Goal: Entertainment & Leisure: Consume media (video, audio)

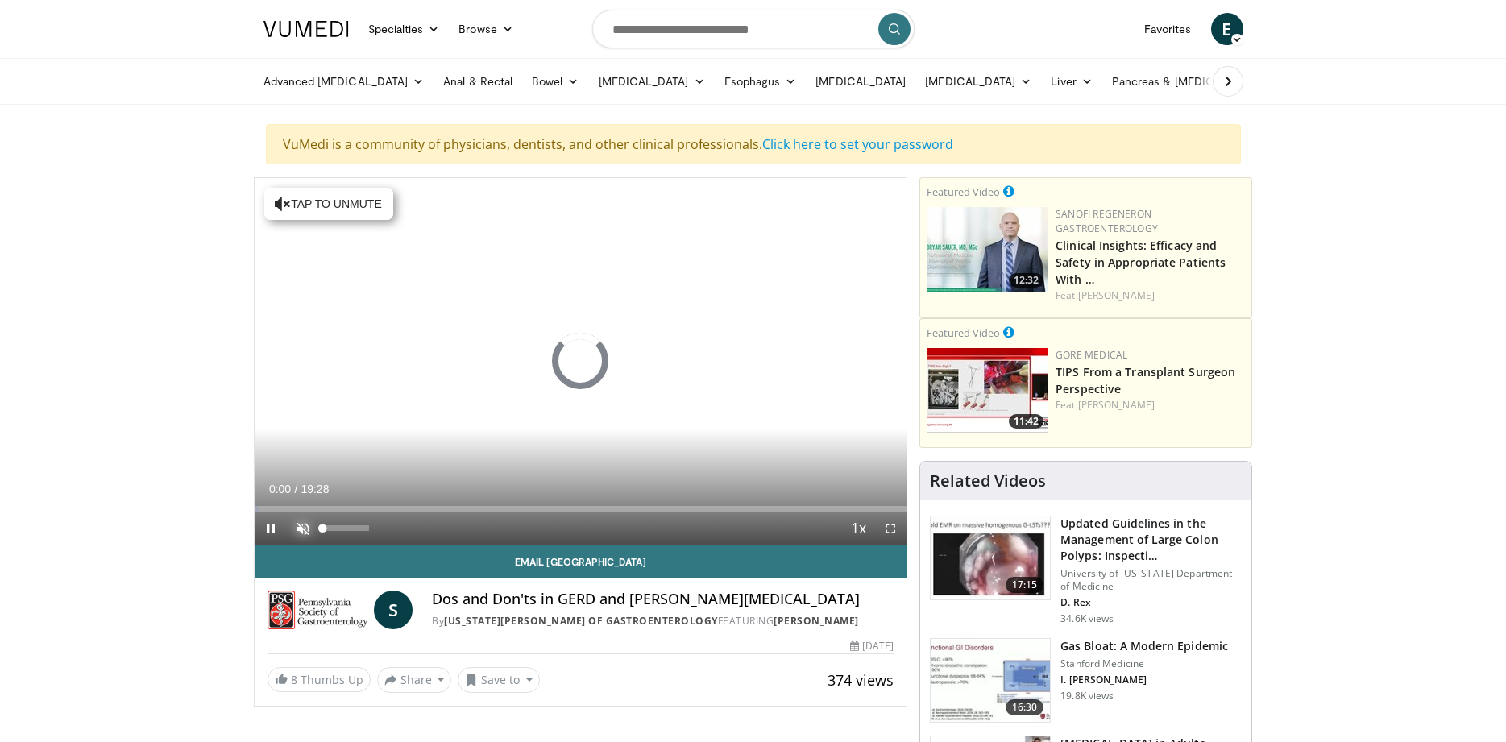
click at [309, 532] on span "Video Player" at bounding box center [303, 529] width 32 height 32
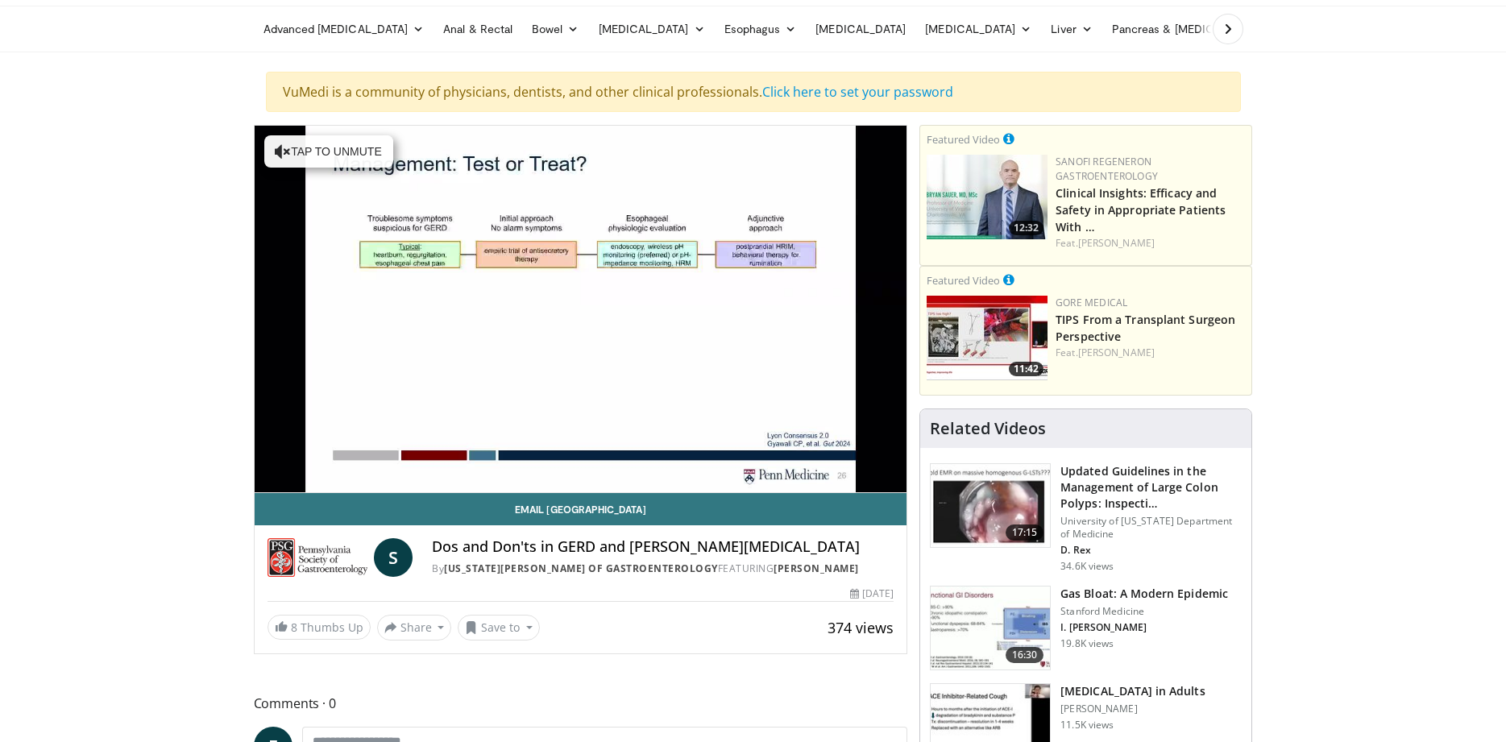
scroll to position [82, 0]
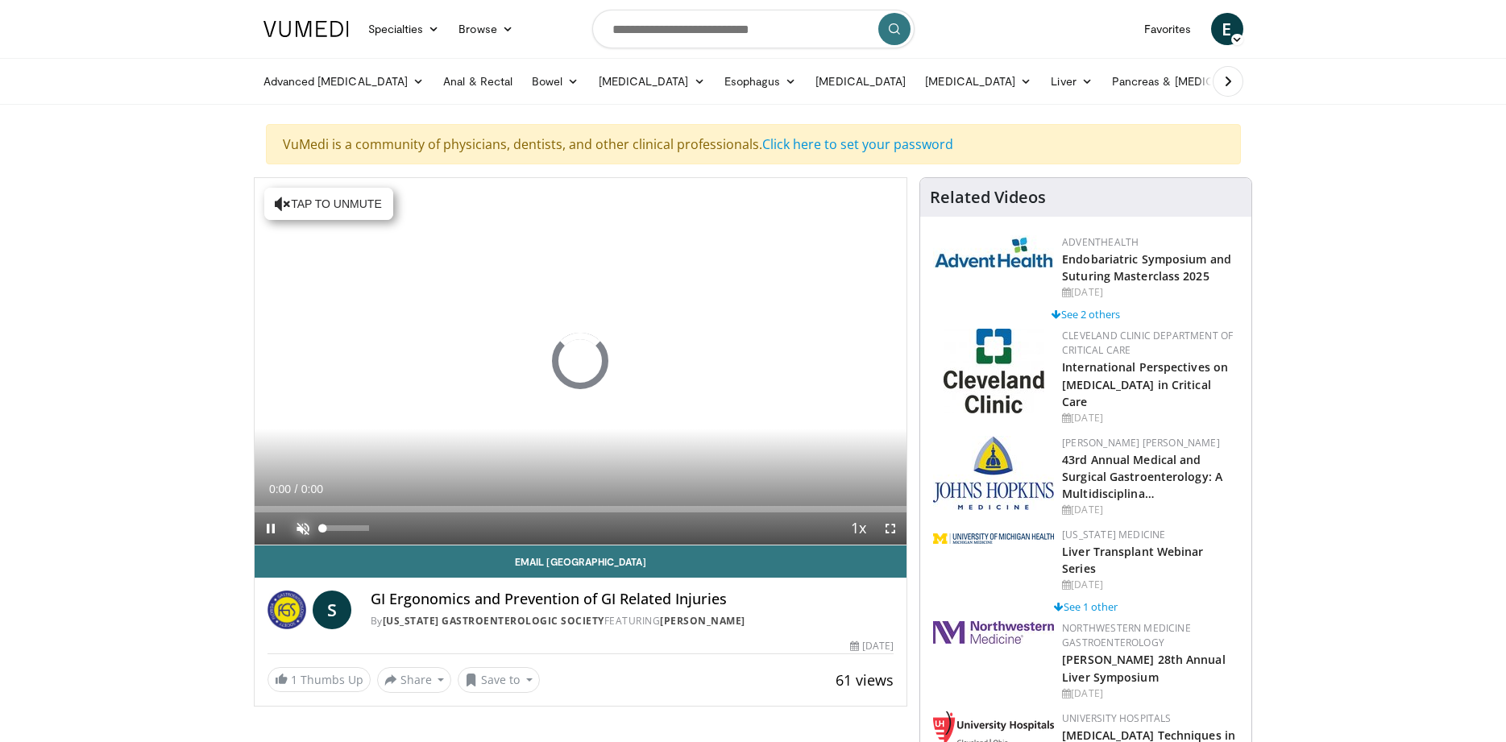
click at [302, 530] on span "Video Player" at bounding box center [303, 529] width 32 height 32
